Goal: Task Accomplishment & Management: Manage account settings

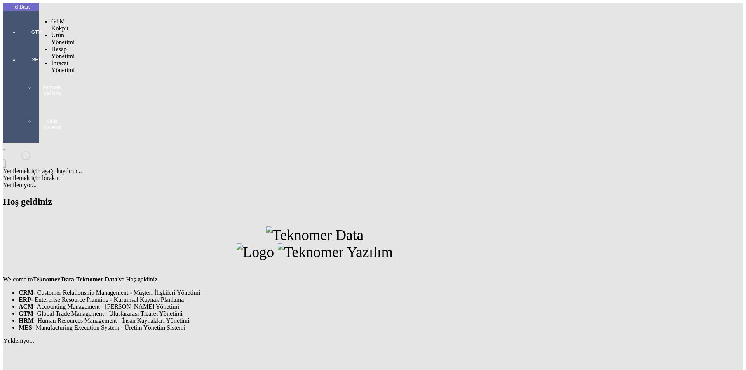
click at [19, 43] on div at bounding box center [37, 43] width 36 height 0
click at [59, 60] on span "İhracat Yönetimi" at bounding box center [62, 67] width 23 height 14
click at [119, 73] on span "Yüklemeler" at bounding box center [134, 76] width 30 height 7
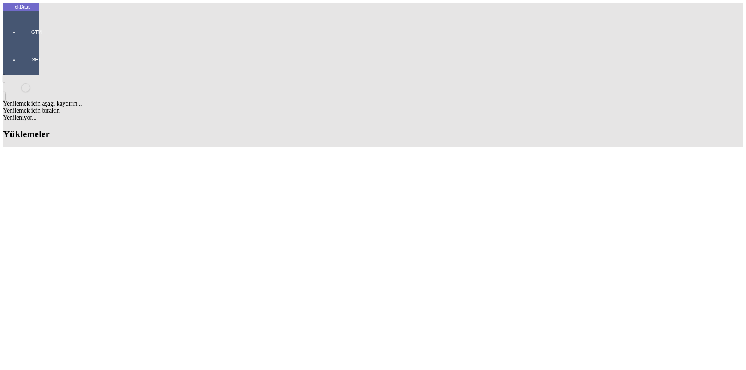
type input "GREE"
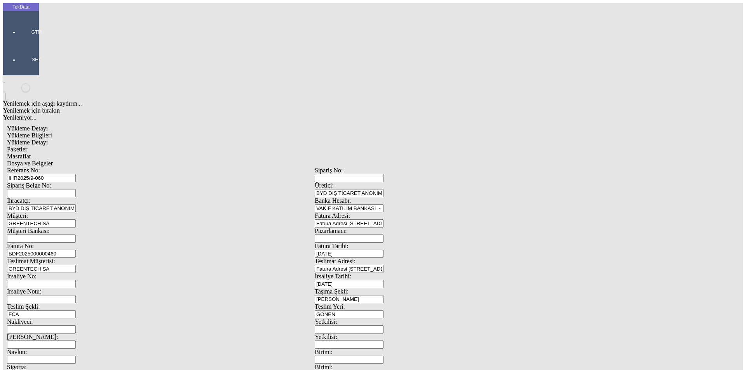
click at [76, 174] on input "IHR2025/9-060" at bounding box center [41, 178] width 69 height 8
type input "IHR2025/9-087"
drag, startPoint x: 154, startPoint y: 119, endPoint x: 159, endPoint y: 129, distance: 11.8
click at [156, 167] on div "Referans No: [STREET_ADDRESS]: BYD DIŞ TİCARET ANONİM ŞİRKETİ İhracatçı: BYD DI…" at bounding box center [315, 349] width 616 height 364
click at [76, 250] on input "BDF2025000000460" at bounding box center [41, 254] width 69 height 8
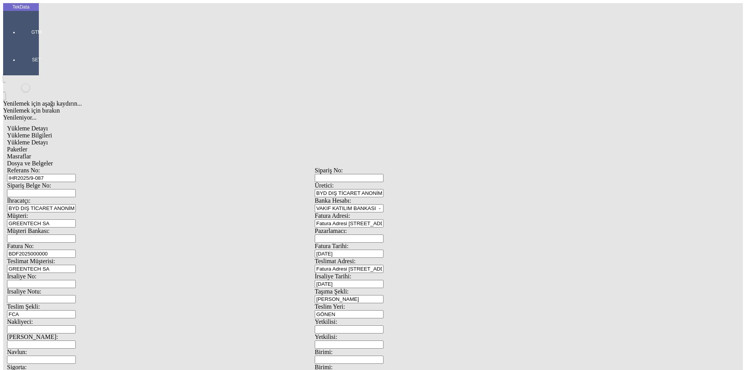
type input "BDF2025000000"
type input "[DATE]"
drag, startPoint x: 468, startPoint y: 157, endPoint x: 420, endPoint y: 159, distance: 47.9
click at [420, 273] on div "İrsaliye Tarihi: [DATE]" at bounding box center [469, 280] width 308 height 15
type input "[DATE]"
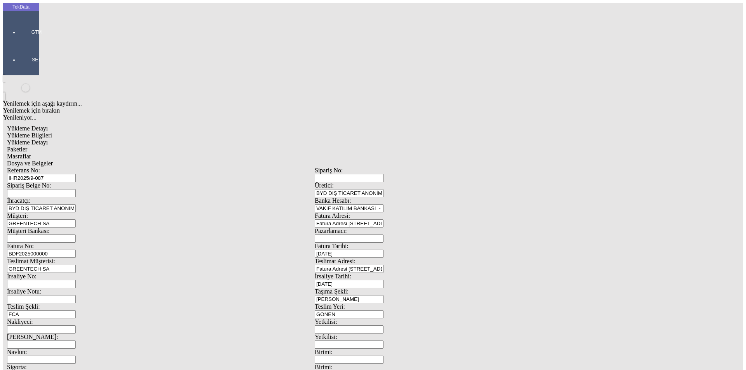
drag, startPoint x: 151, startPoint y: 264, endPoint x: 53, endPoint y: 262, distance: 98.0
type input "[DATE]"
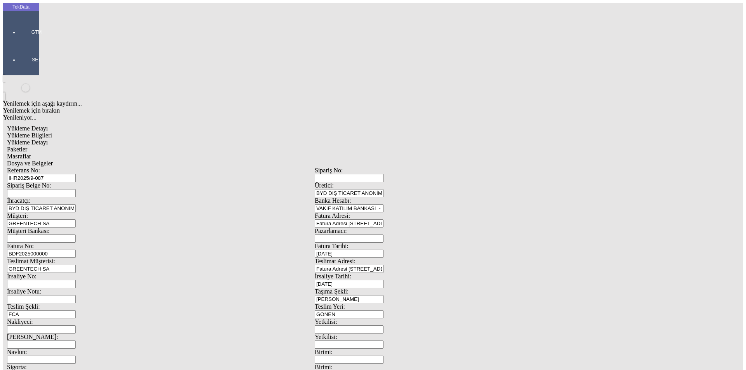
type input "[DATE]"
drag, startPoint x: 142, startPoint y: 299, endPoint x: 119, endPoint y: 297, distance: 23.4
type input "21000"
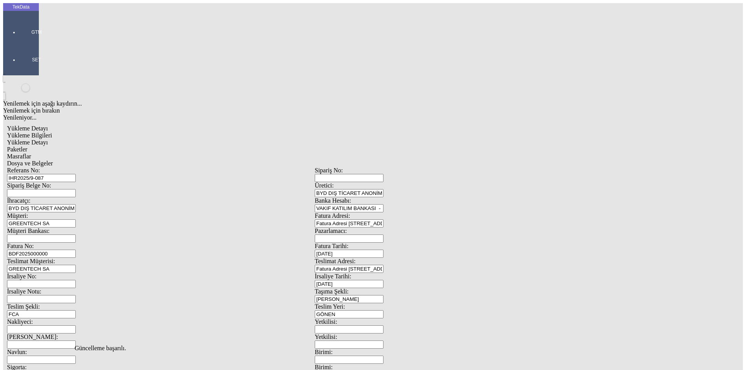
scroll to position [0, 0]
click at [48, 139] on span "Yükleme Detayı" at bounding box center [27, 142] width 41 height 7
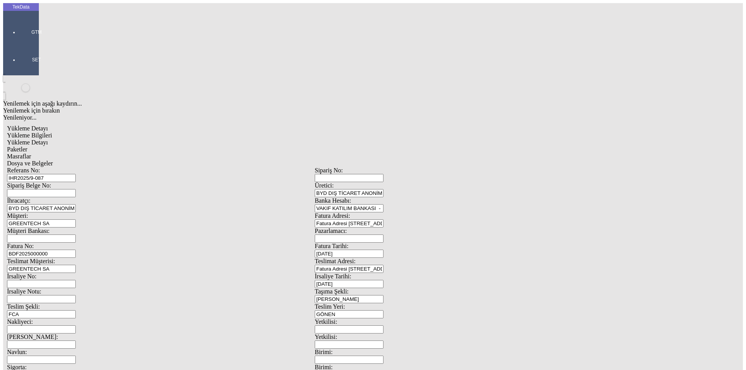
click at [48, 139] on span "Yükleme Detayı" at bounding box center [27, 142] width 41 height 7
click at [27, 146] on span "Paketler" at bounding box center [17, 149] width 20 height 7
drag, startPoint x: 219, startPoint y: 36, endPoint x: 227, endPoint y: 38, distance: 8.6
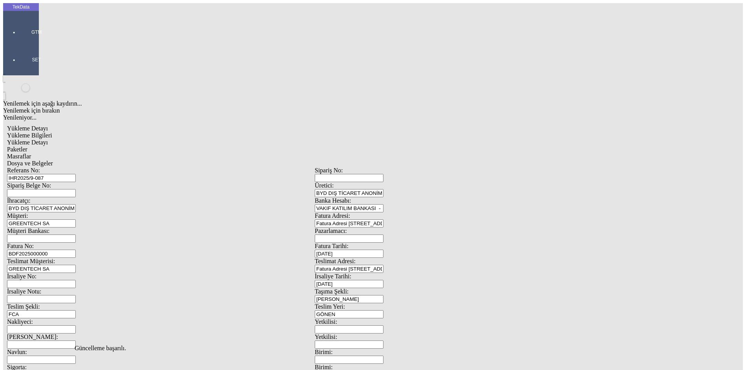
click at [31, 153] on span "Masraflar" at bounding box center [19, 156] width 24 height 7
click at [53, 160] on span "Dosya ve Belgeler" at bounding box center [30, 163] width 46 height 7
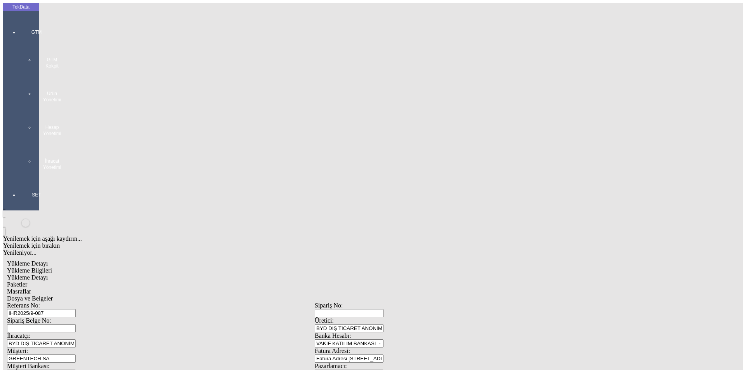
click at [25, 31] on span "GTM" at bounding box center [36, 32] width 23 height 6
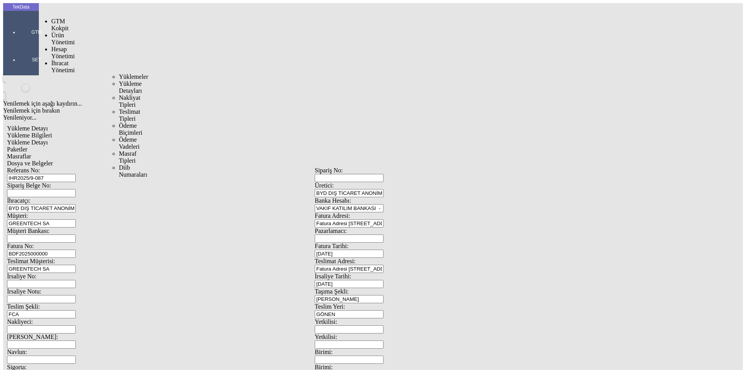
drag, startPoint x: 63, startPoint y: 44, endPoint x: 86, endPoint y: 45, distance: 23.0
click at [64, 60] on span "İhracat Yönetimi" at bounding box center [62, 67] width 23 height 14
click at [119, 73] on span "Yüklemeler" at bounding box center [134, 76] width 30 height 7
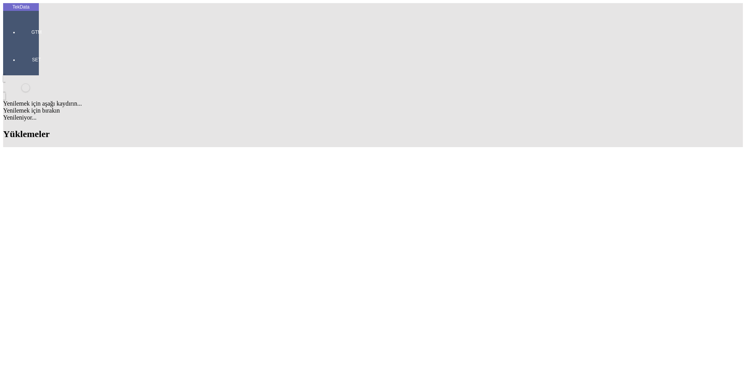
drag, startPoint x: 369, startPoint y: 59, endPoint x: 231, endPoint y: 70, distance: 137.7
drag, startPoint x: 318, startPoint y: 140, endPoint x: 366, endPoint y: 140, distance: 47.8
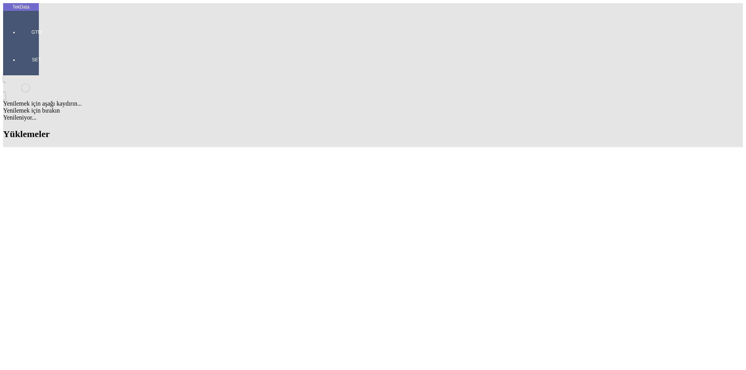
copy tr "BDF2025000000473"
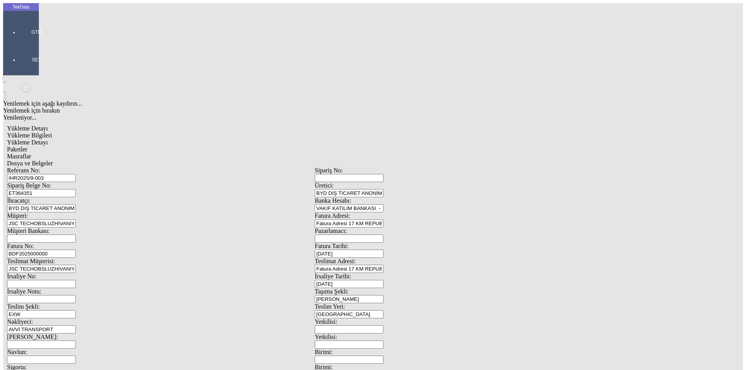
click at [76, 250] on input "BDF2025000000" at bounding box center [41, 254] width 69 height 8
drag, startPoint x: 683, startPoint y: 148, endPoint x: 0, endPoint y: 123, distance: 683.5
click at [3, 123] on div "TekData GTM SET Yenilemek için aşağı kaydırın... Yenilemek için bırakın Yenilen…" at bounding box center [315, 307] width 624 height 609
paste input "BDF2025000000473"
click at [76, 250] on input "BDF2025000000474" at bounding box center [41, 254] width 69 height 8
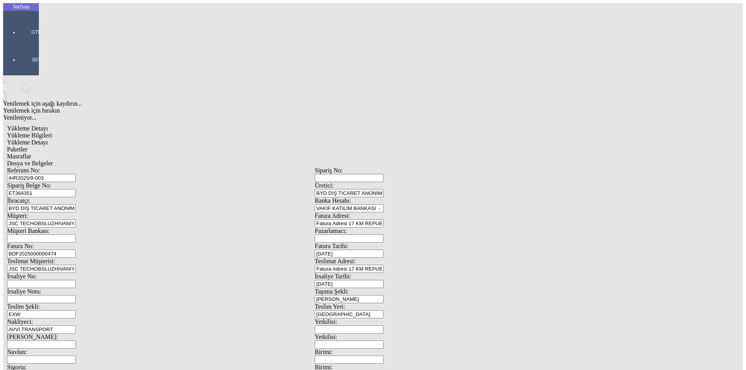
drag, startPoint x: 115, startPoint y: 129, endPoint x: 68, endPoint y: 129, distance: 47.8
click at [68, 243] on div "Fatura No: BDF2025000000474" at bounding box center [161, 250] width 308 height 15
type input "BDF2025000000474"
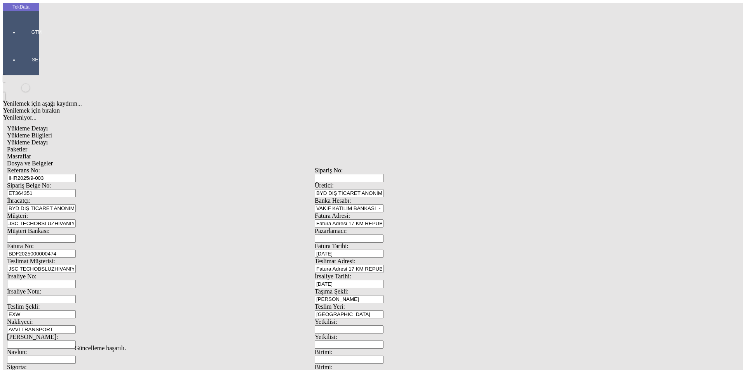
click at [53, 160] on span "Dosya ve Belgeler" at bounding box center [30, 163] width 46 height 7
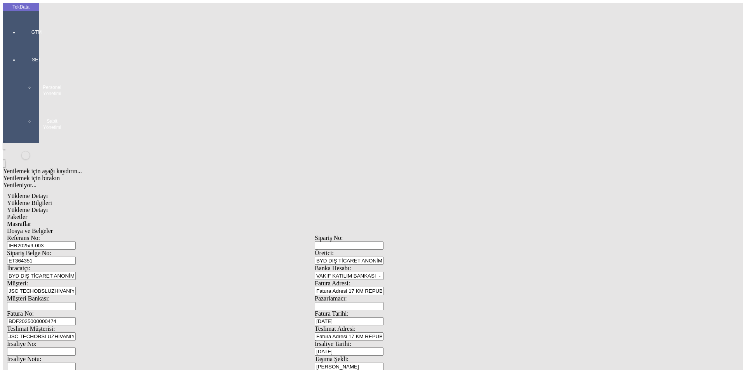
click at [53, 228] on span "Dosya ve Belgeler" at bounding box center [30, 231] width 46 height 7
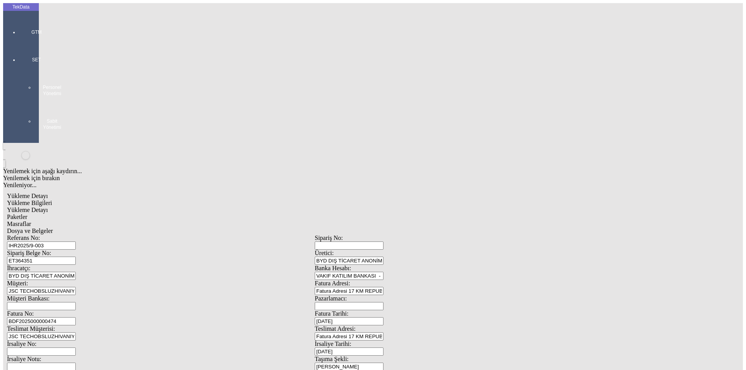
drag, startPoint x: 59, startPoint y: 225, endPoint x: 65, endPoint y: 225, distance: 5.9
click at [52, 200] on span "Yükleme Bilgileri" at bounding box center [29, 203] width 45 height 7
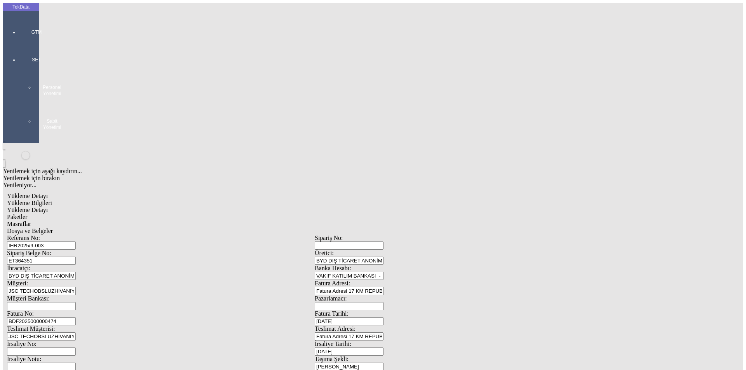
drag, startPoint x: 136, startPoint y: 68, endPoint x: 23, endPoint y: 66, distance: 112.7
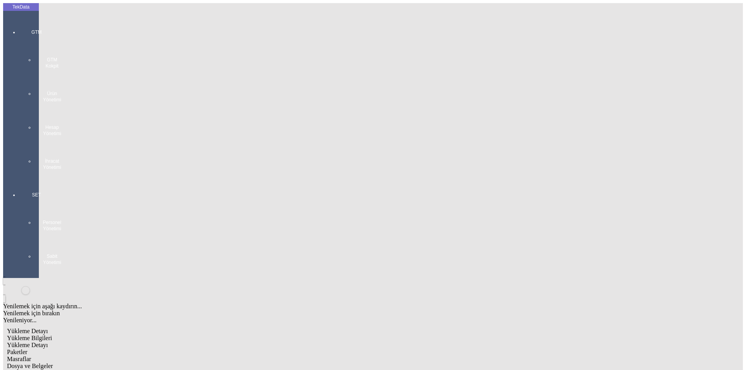
click at [29, 178] on div at bounding box center [37, 178] width 36 height 0
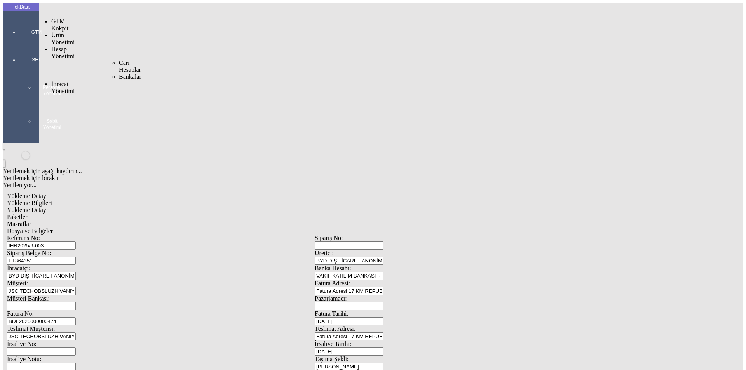
click at [61, 46] on div "Hesap Yönetimi" at bounding box center [61, 53] width 20 height 14
click at [75, 81] on span "İhracat Yönetimi" at bounding box center [62, 88] width 23 height 14
click at [119, 94] on span "Yüklemeler" at bounding box center [134, 97] width 30 height 7
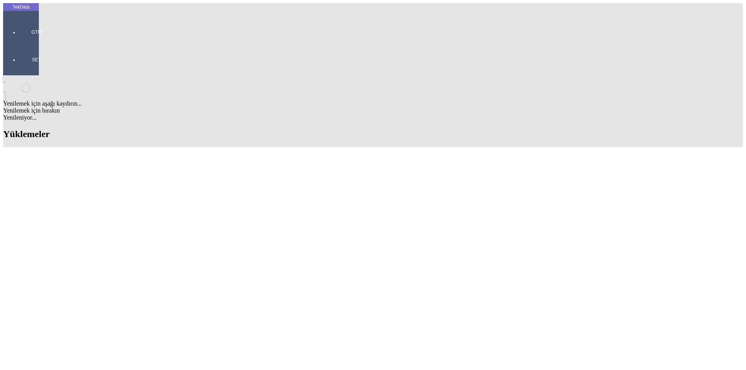
scroll to position [155, 0]
drag, startPoint x: 321, startPoint y: 262, endPoint x: 369, endPoint y: 262, distance: 47.0
copy td "BDF2025000000474"
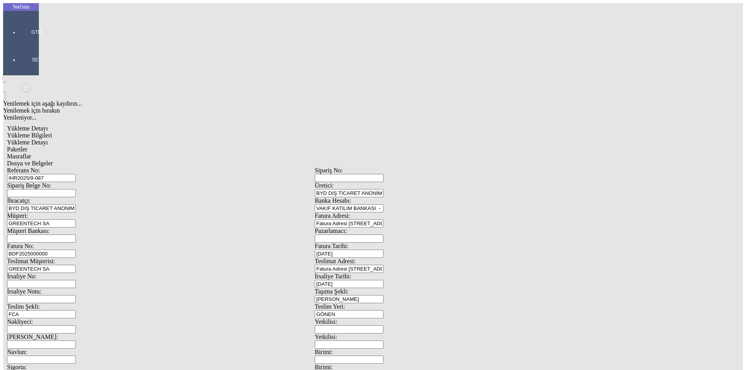
click at [157, 250] on div "BDF2025000000" at bounding box center [161, 254] width 308 height 8
click at [76, 250] on input "BDF2025000000" at bounding box center [41, 254] width 69 height 8
drag, startPoint x: 169, startPoint y: 134, endPoint x: 80, endPoint y: 131, distance: 88.7
click at [82, 243] on div "Fatura No: BDF2025000000" at bounding box center [161, 250] width 308 height 15
paste input "474"
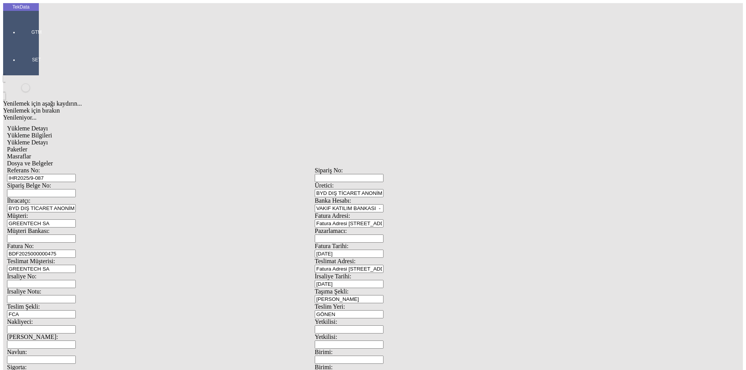
type input "BDF2025000000475"
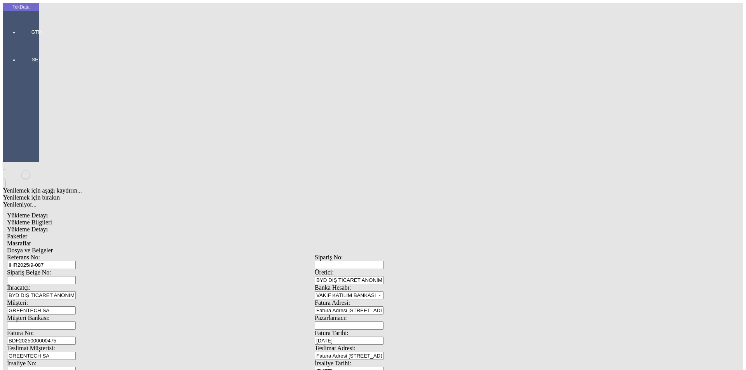
drag, startPoint x: 145, startPoint y: 57, endPoint x: 70, endPoint y: 58, distance: 74.3
click at [70, 254] on div "Referans No: IHR2025/9-087" at bounding box center [161, 261] width 308 height 15
drag, startPoint x: 169, startPoint y: 134, endPoint x: 99, endPoint y: 134, distance: 70.4
click at [99, 330] on div "Fatura No: BDF2025000000475" at bounding box center [161, 337] width 308 height 15
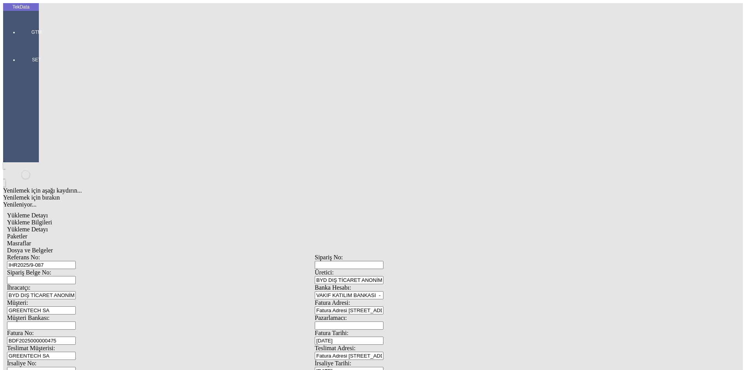
click at [285, 247] on div "Dosya ve Belgeler" at bounding box center [315, 250] width 616 height 7
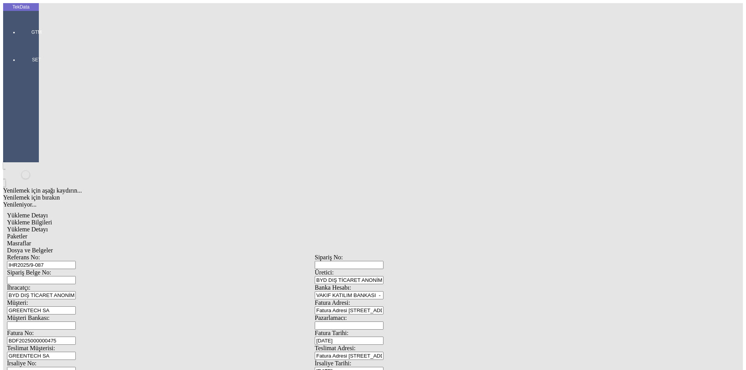
click at [53, 247] on span "Dosya ve Belgeler" at bounding box center [30, 250] width 46 height 7
